Goal: Task Accomplishment & Management: Manage account settings

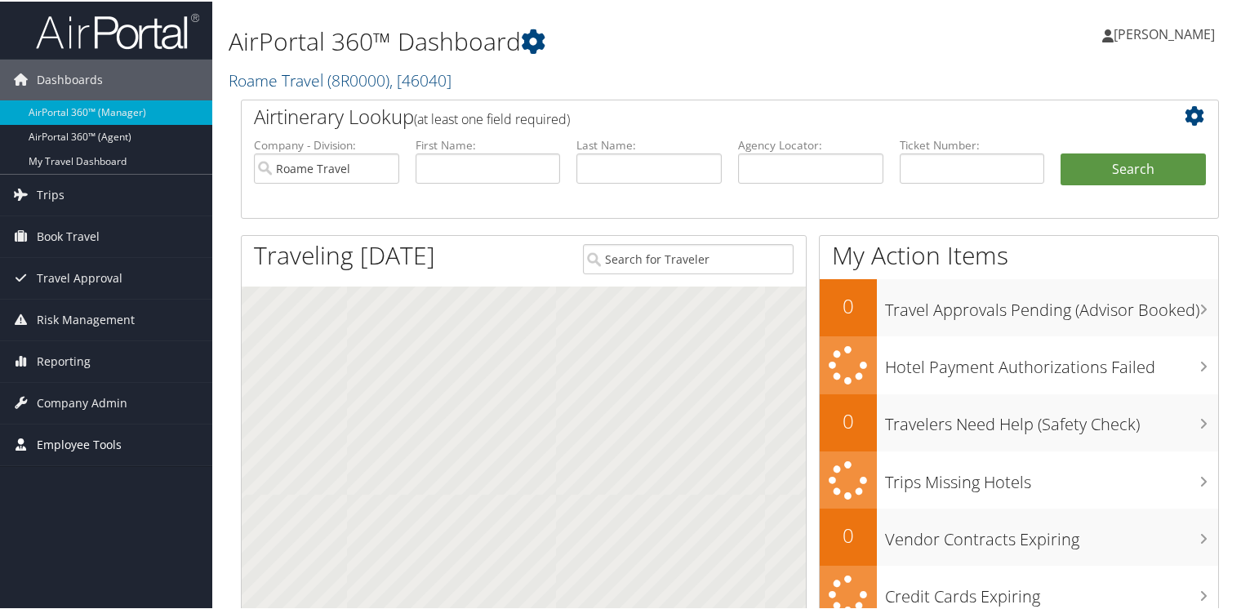
click at [58, 443] on span "Employee Tools" at bounding box center [79, 443] width 85 height 41
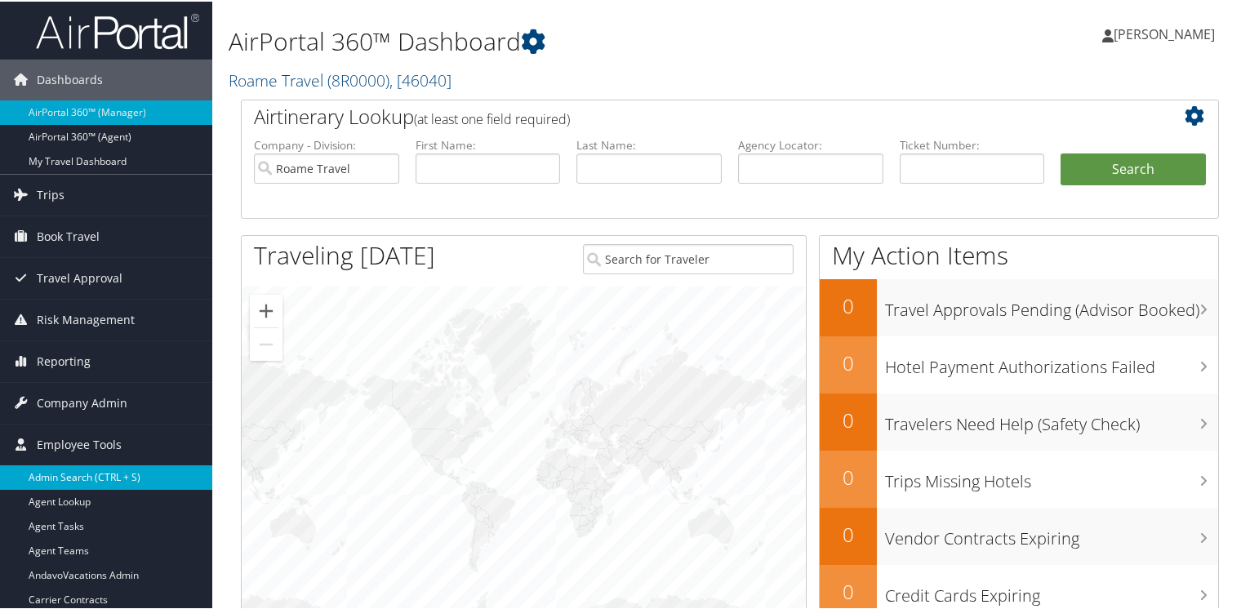
click at [55, 474] on link "Admin Search (CTRL + S)" at bounding box center [106, 476] width 212 height 24
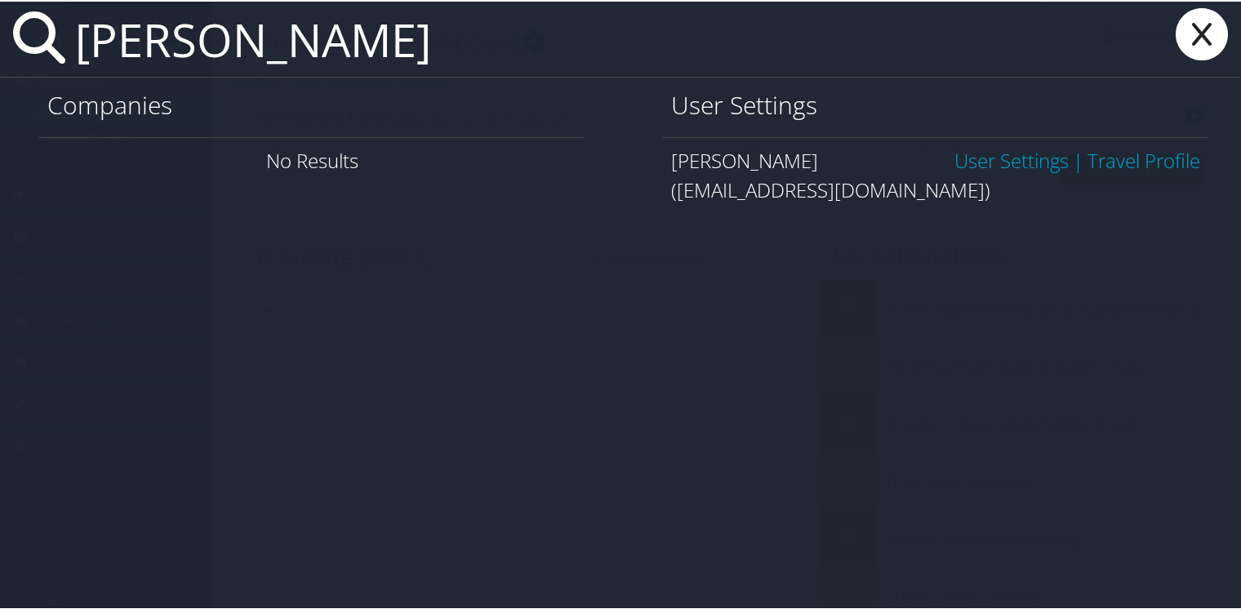
type input "[PERSON_NAME]"
click at [994, 152] on link "User Settings" at bounding box center [1012, 158] width 114 height 27
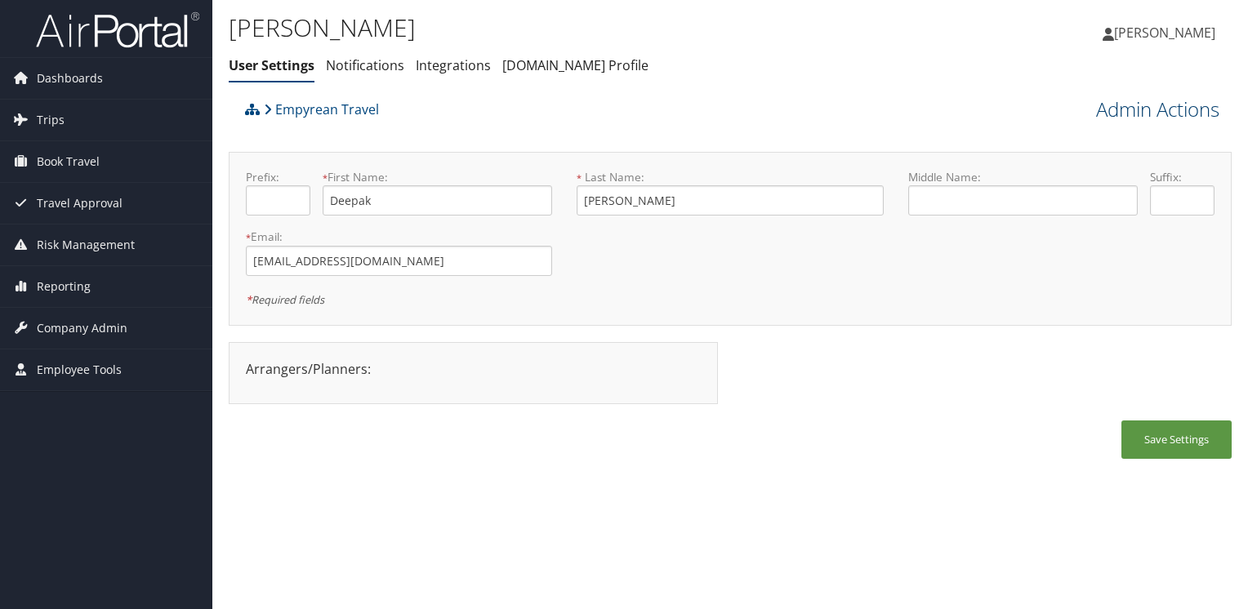
click at [1177, 108] on link "Admin Actions" at bounding box center [1157, 110] width 123 height 28
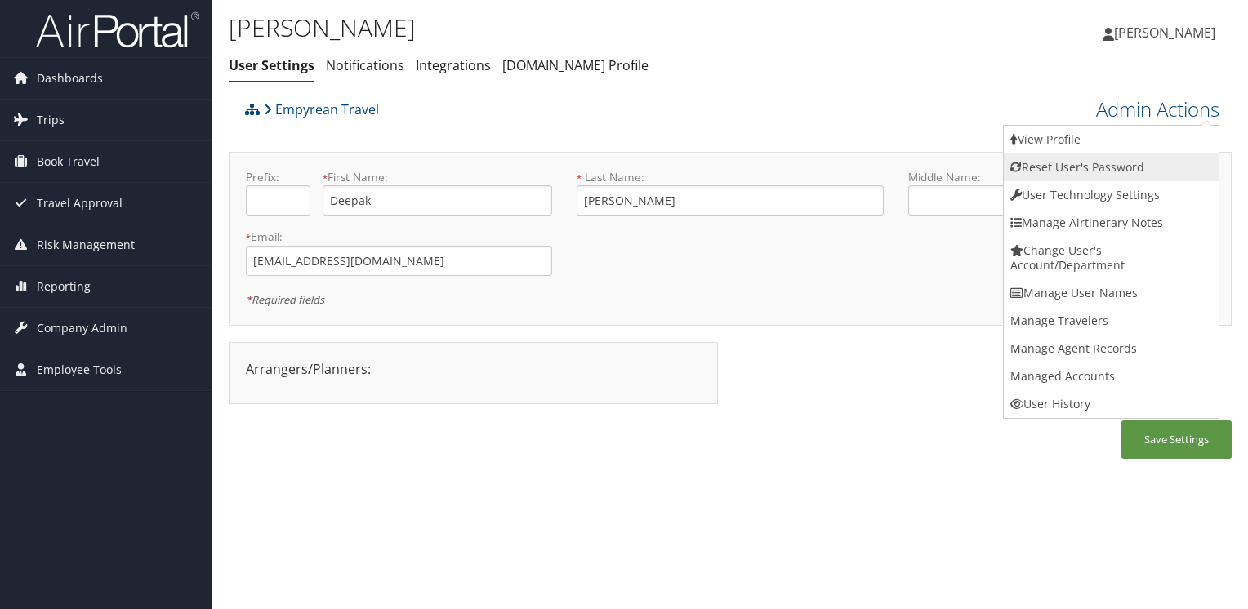
click at [1067, 166] on link "Reset User's Password" at bounding box center [1111, 168] width 215 height 28
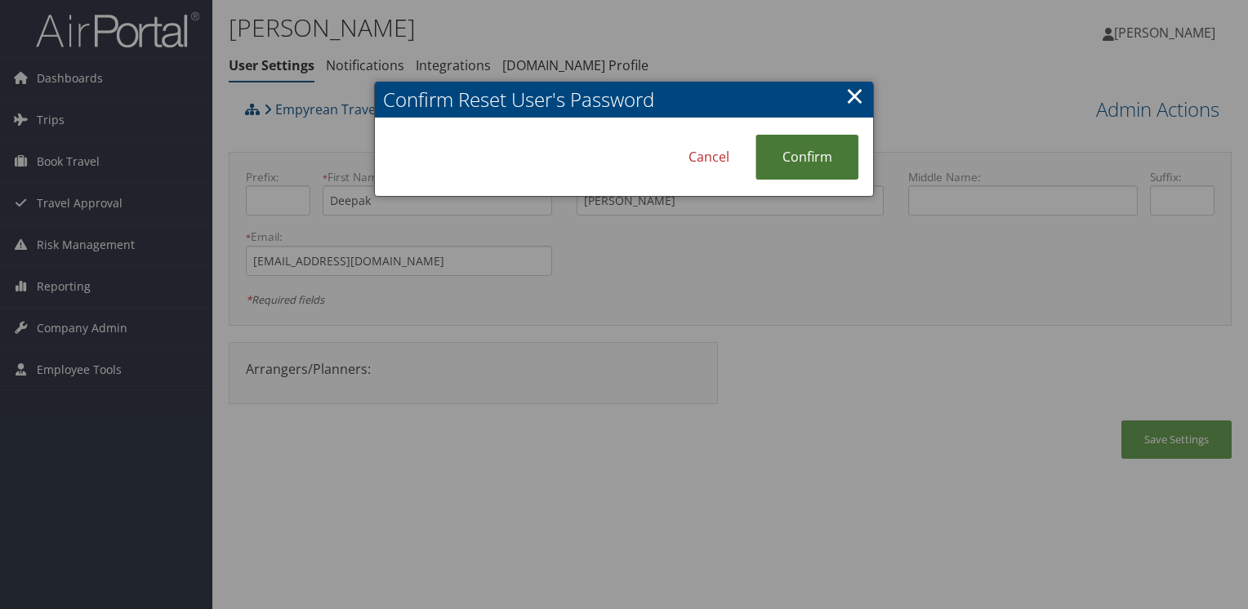
click at [818, 155] on link "Confirm" at bounding box center [806, 157] width 103 height 45
